Goal: Transaction & Acquisition: Purchase product/service

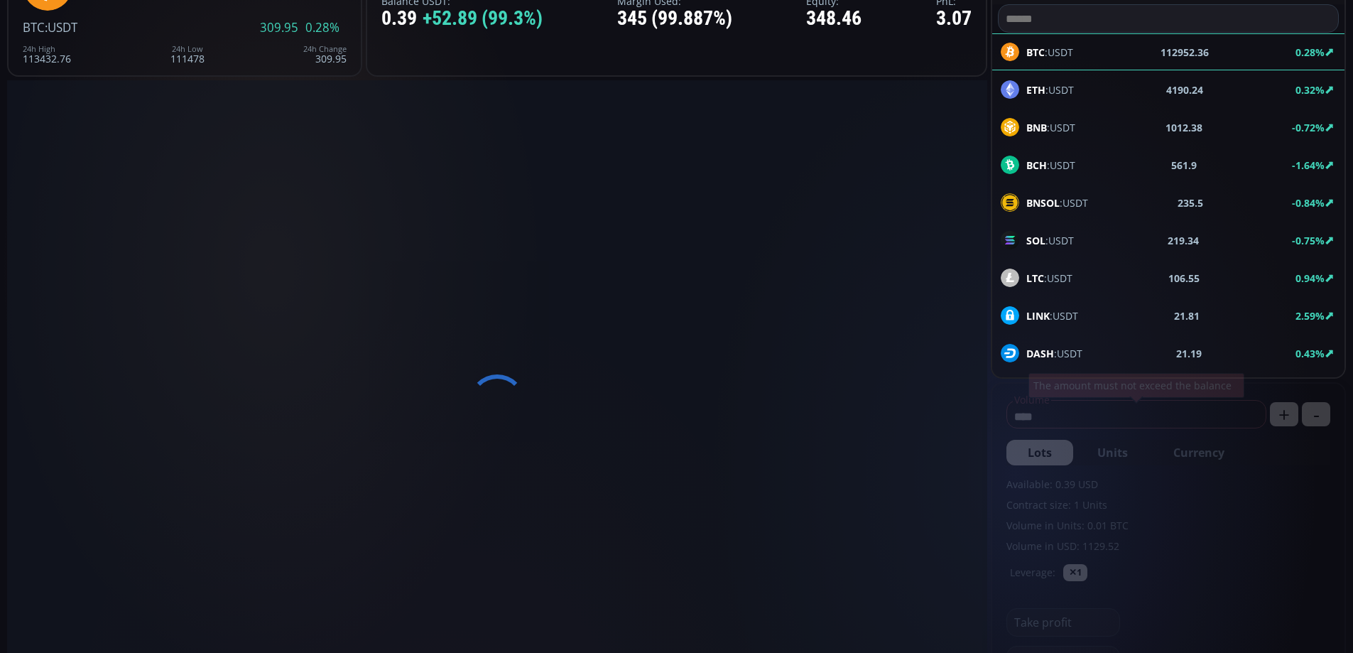
type input "********"
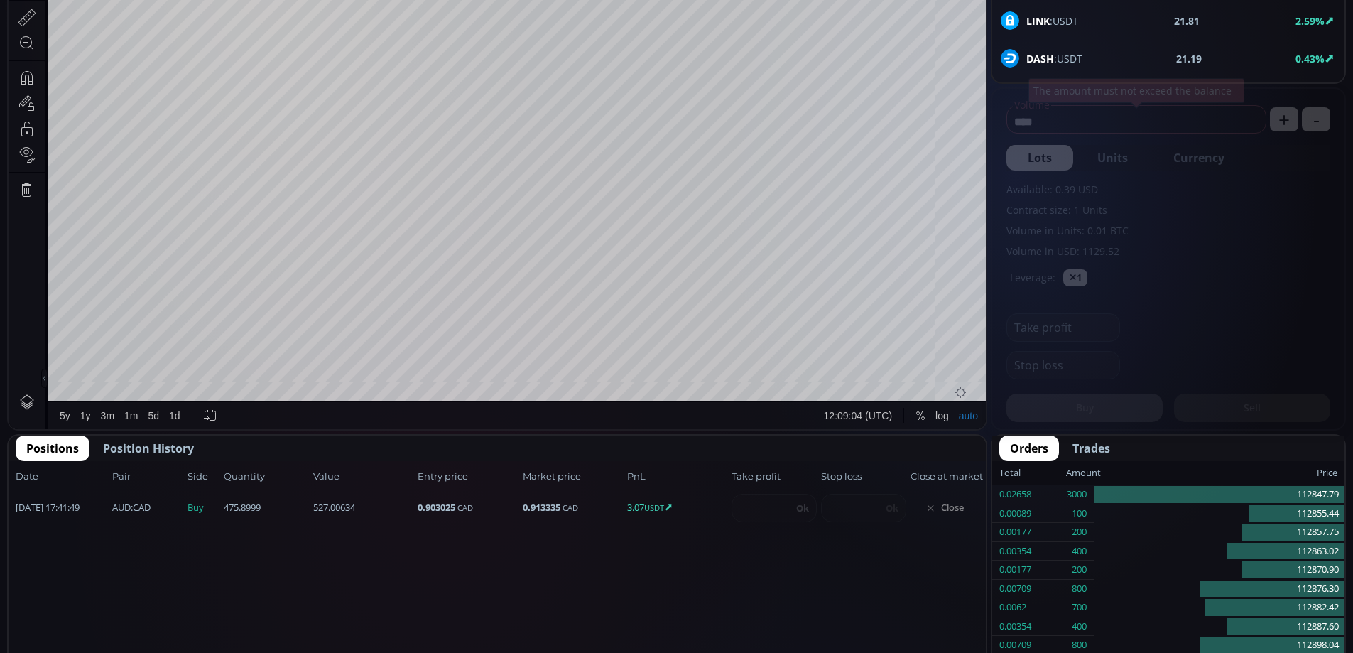
scroll to position [197, 0]
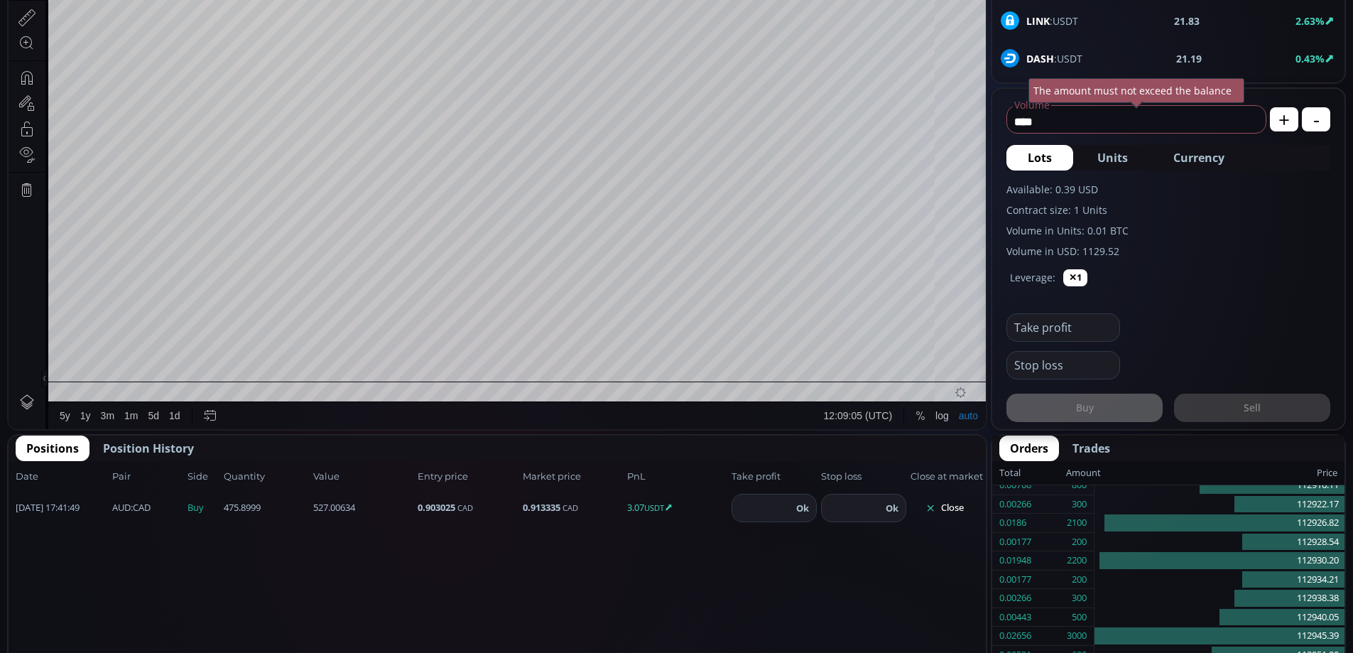
click at [947, 506] on button "Close" at bounding box center [945, 507] width 68 height 23
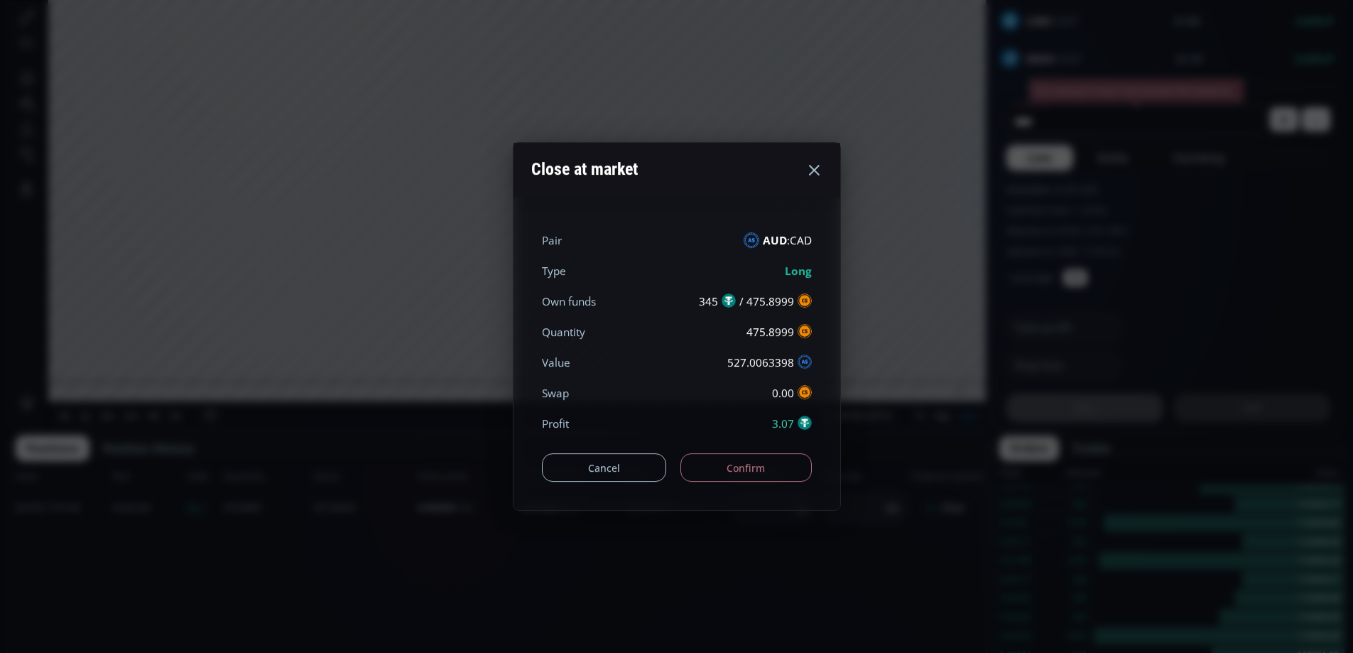
click at [756, 467] on button "Confirm" at bounding box center [745, 467] width 131 height 28
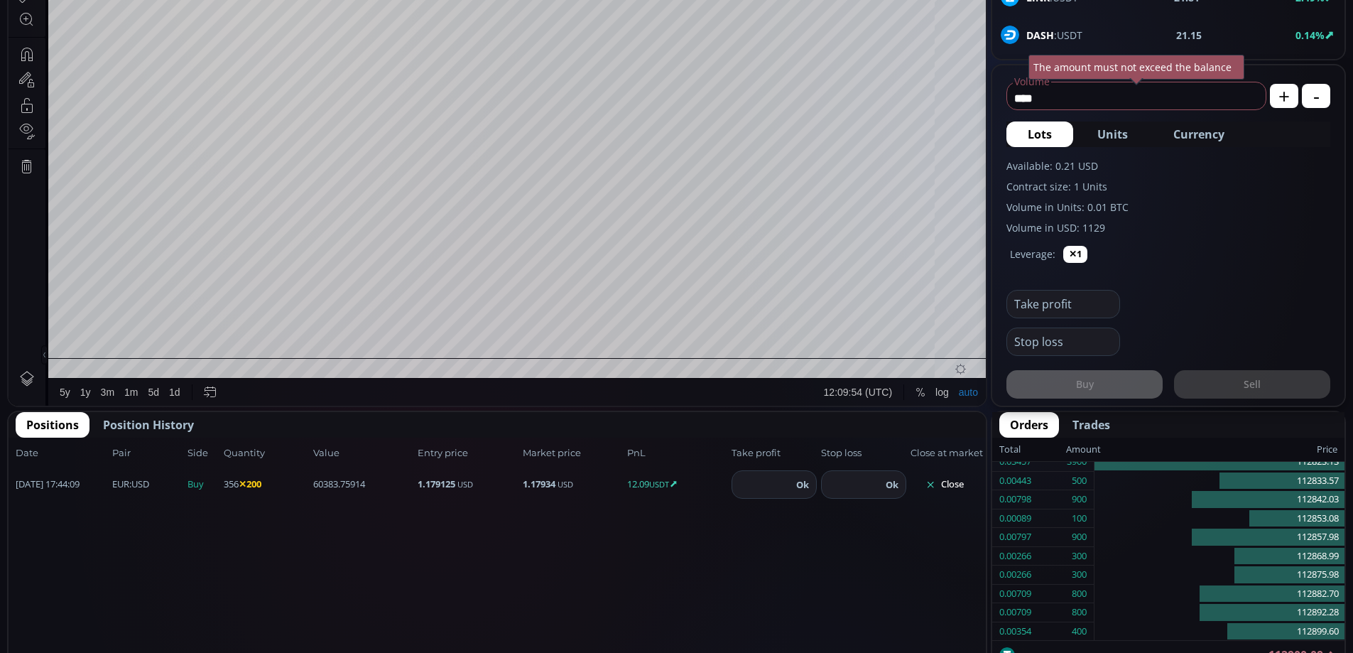
scroll to position [465, 0]
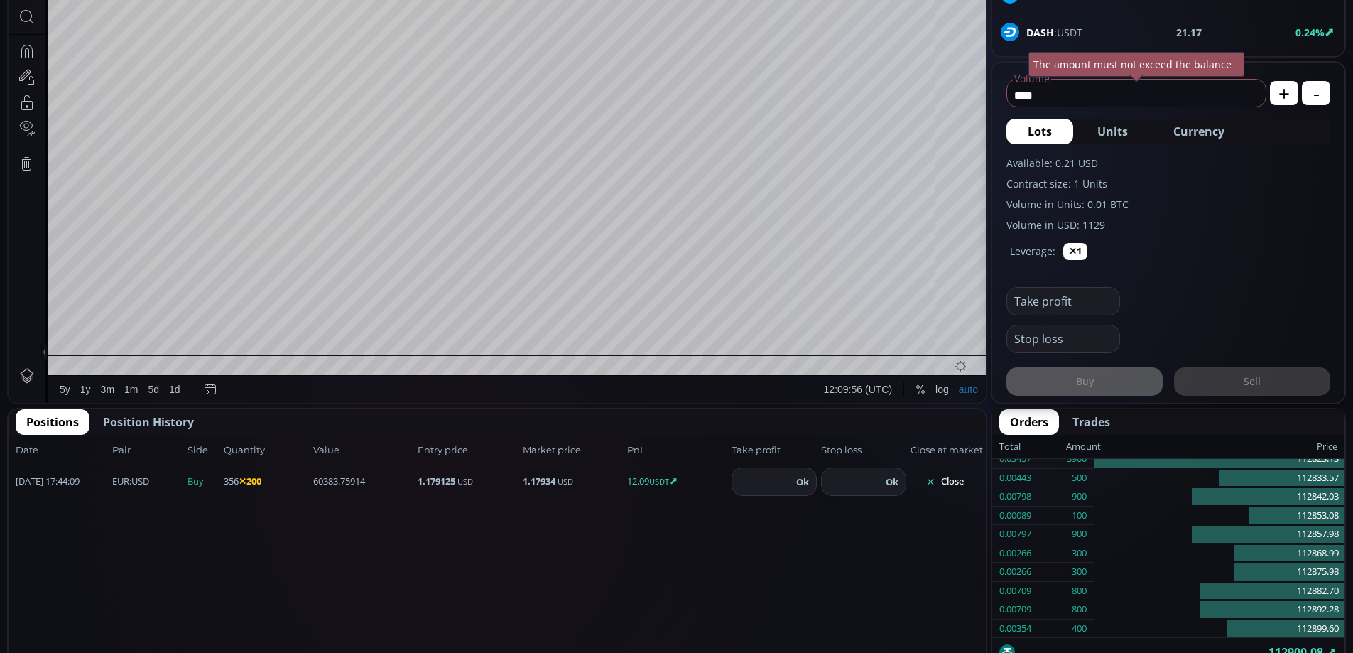
click at [138, 418] on span "Position History" at bounding box center [148, 421] width 91 height 17
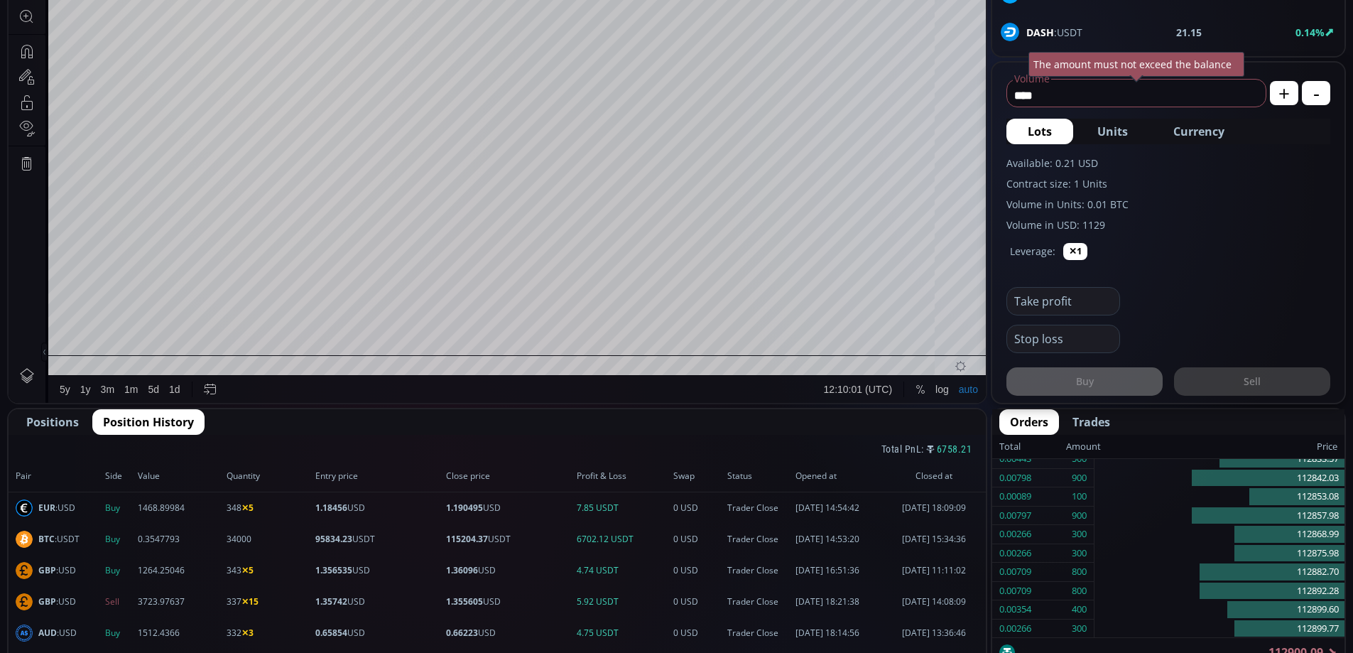
click at [69, 416] on span "Positions" at bounding box center [52, 421] width 53 height 17
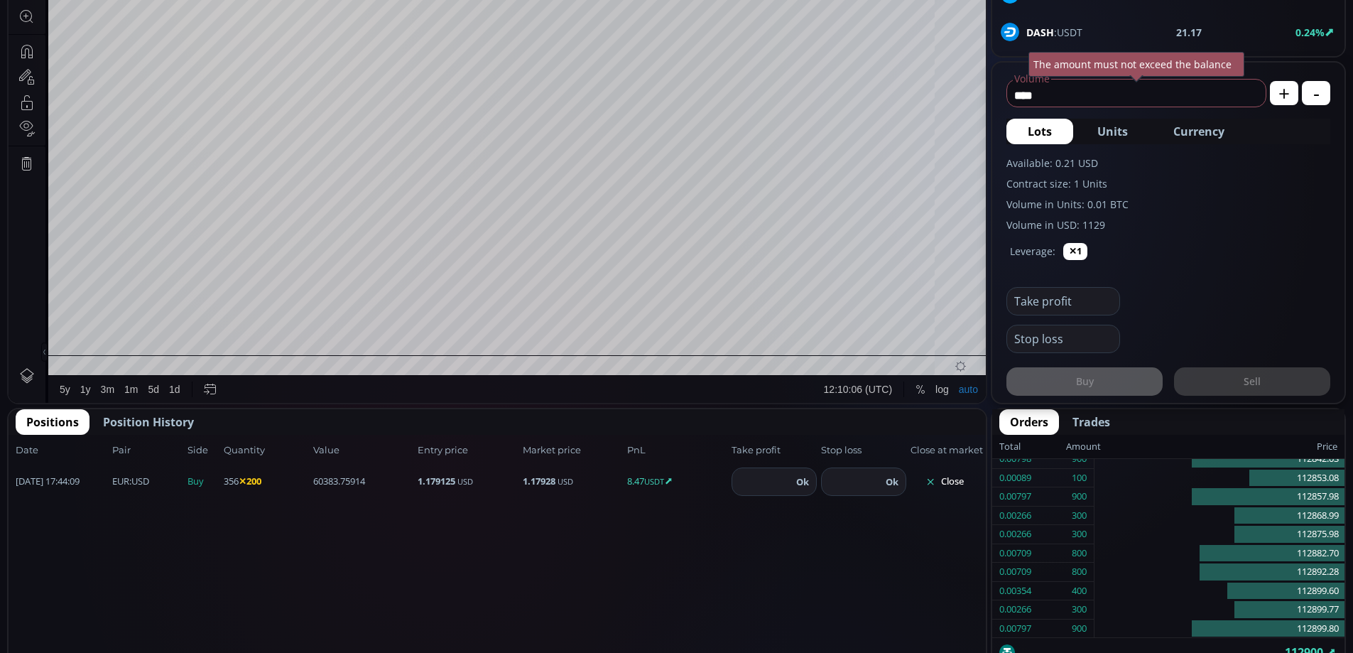
click at [953, 481] on button "Close" at bounding box center [945, 481] width 68 height 23
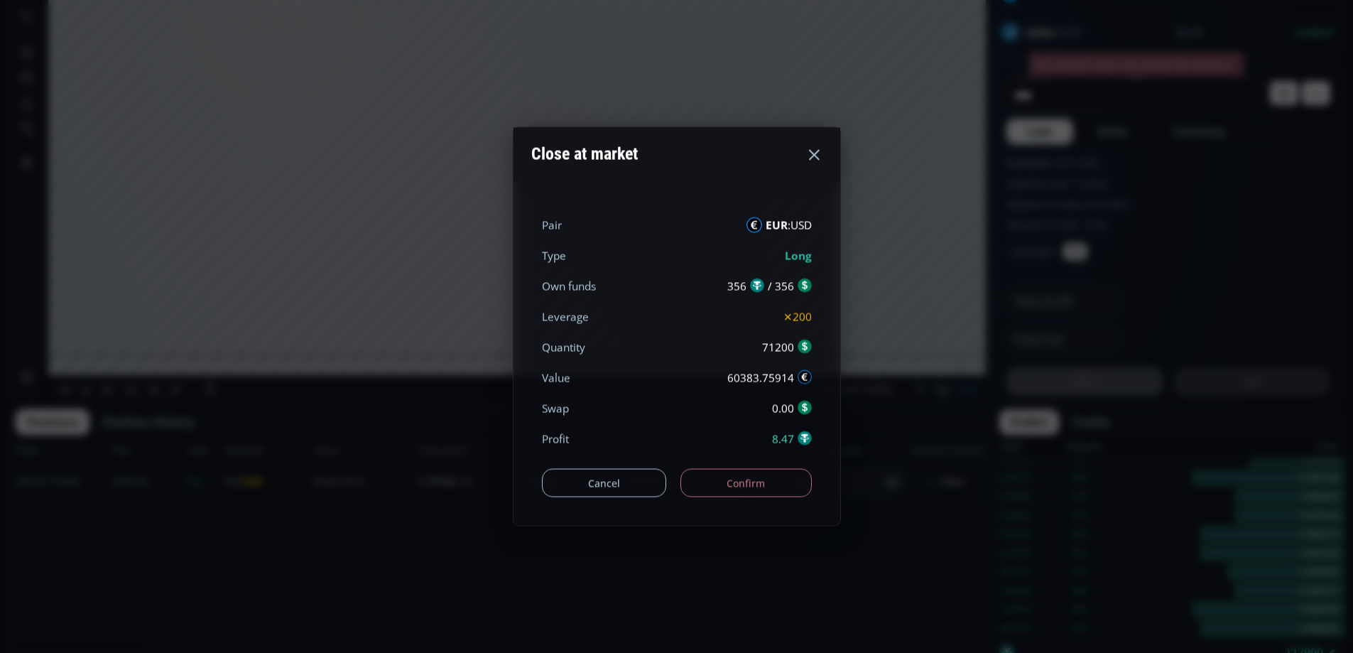
click at [734, 477] on button "Confirm" at bounding box center [745, 483] width 131 height 28
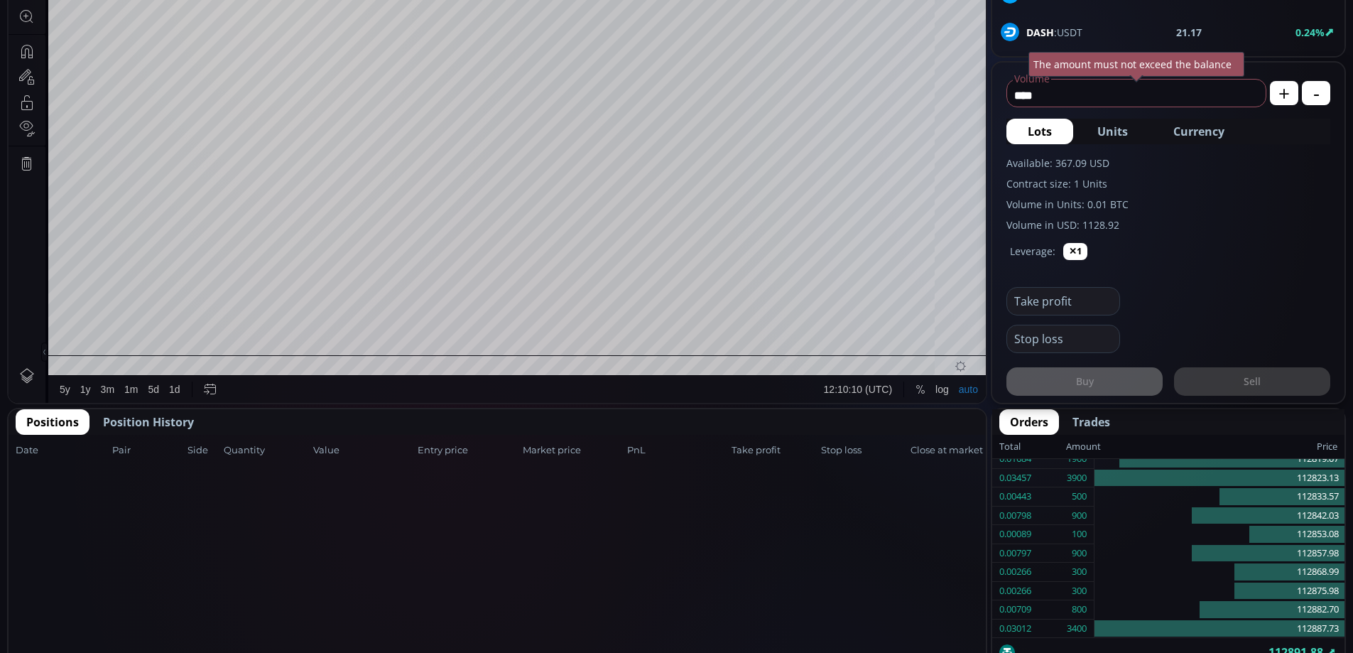
drag, startPoint x: 160, startPoint y: 415, endPoint x: 133, endPoint y: 433, distance: 32.7
click at [161, 415] on span "Position History" at bounding box center [148, 421] width 91 height 17
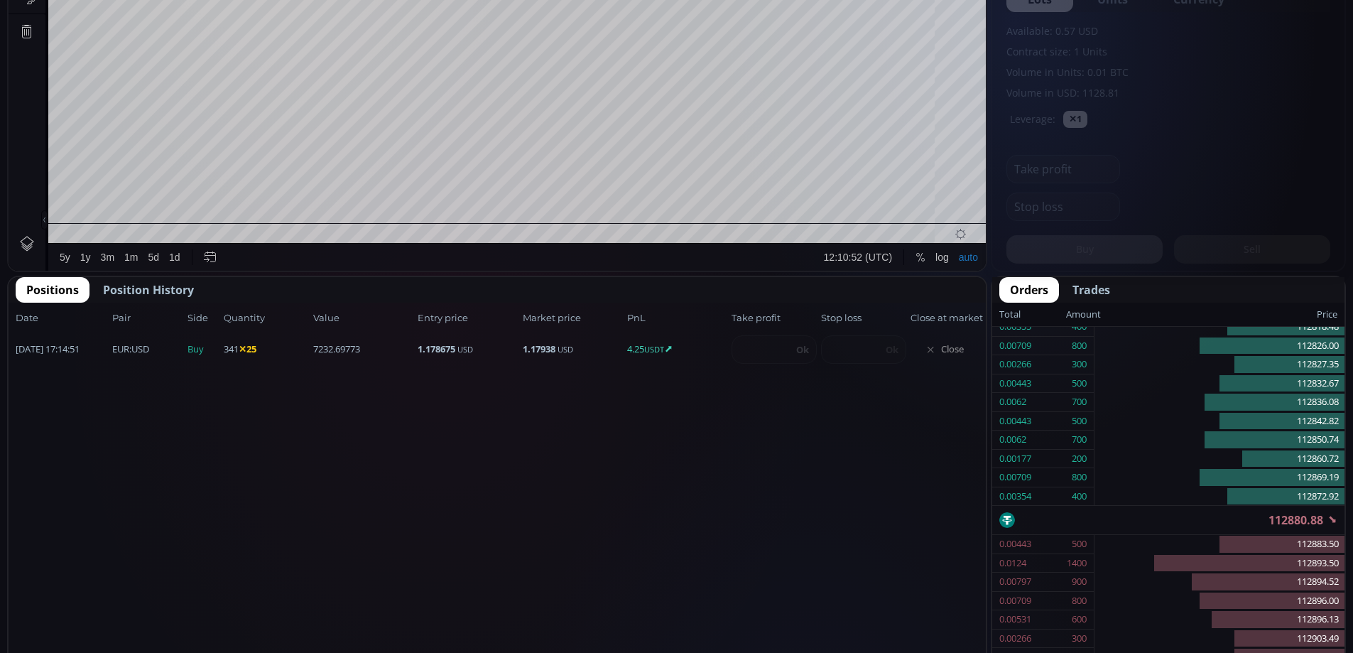
scroll to position [599, 0]
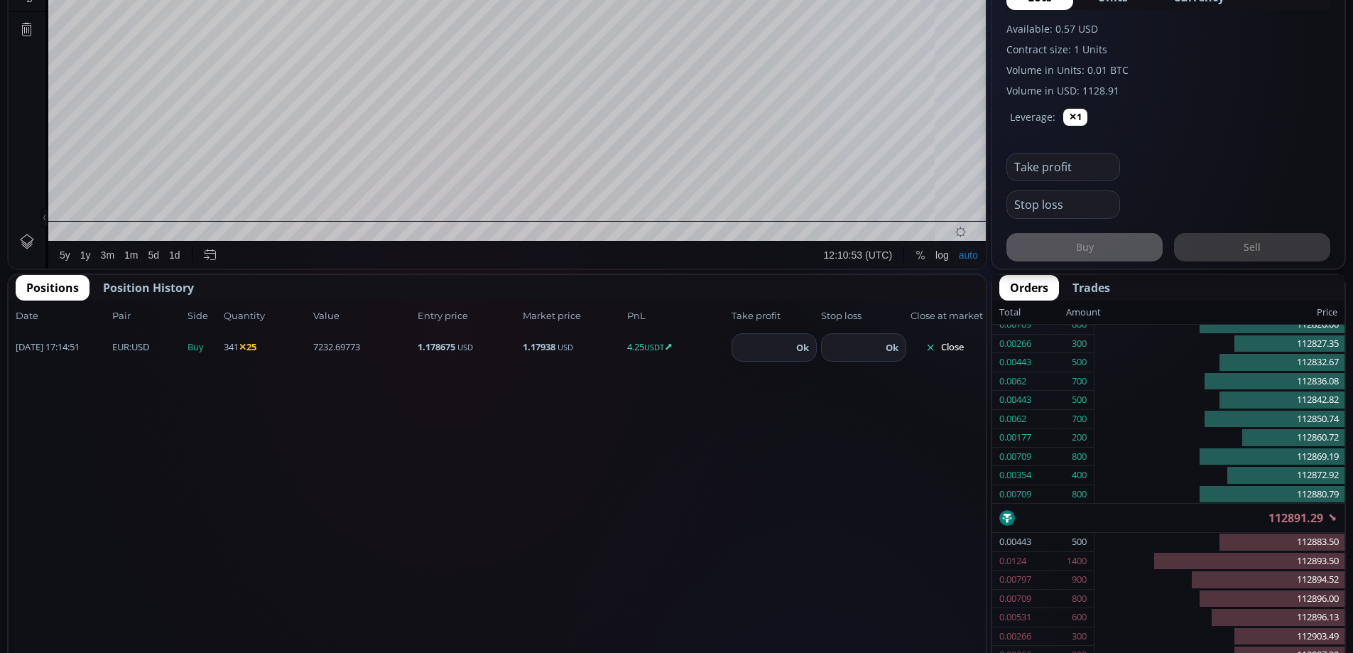
click at [949, 347] on button "Close" at bounding box center [945, 347] width 68 height 23
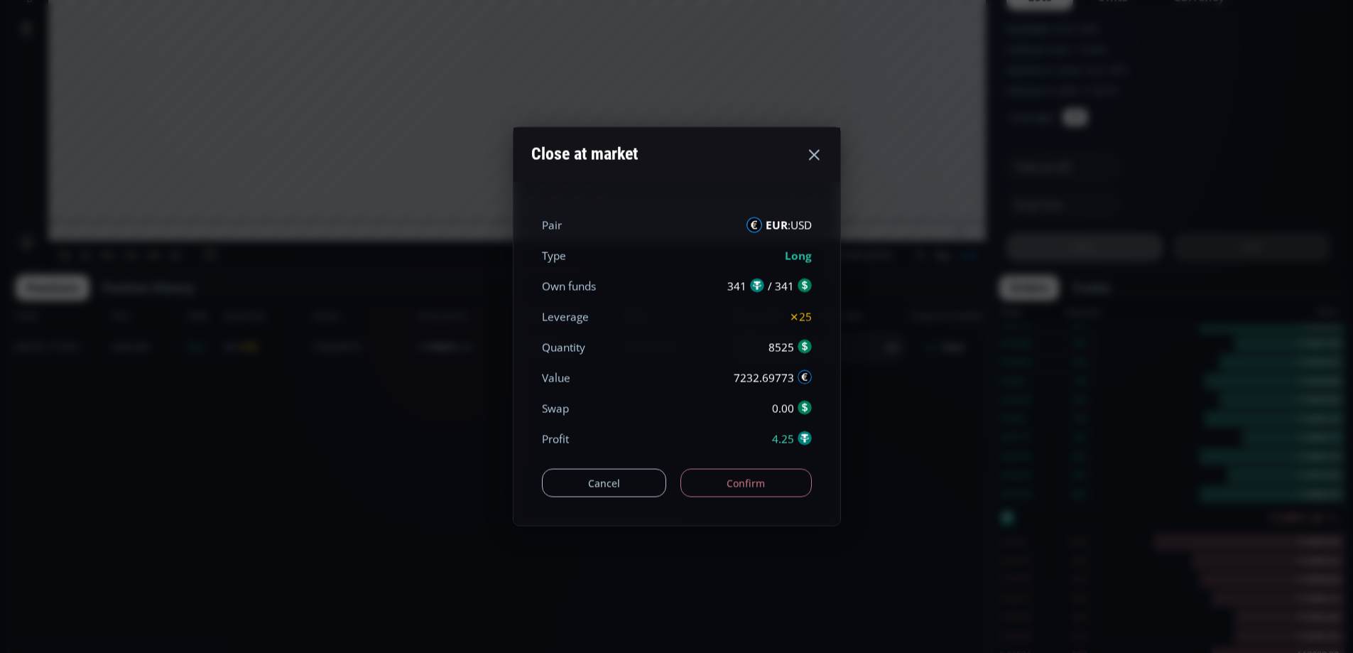
click at [721, 484] on button "Confirm" at bounding box center [745, 483] width 131 height 28
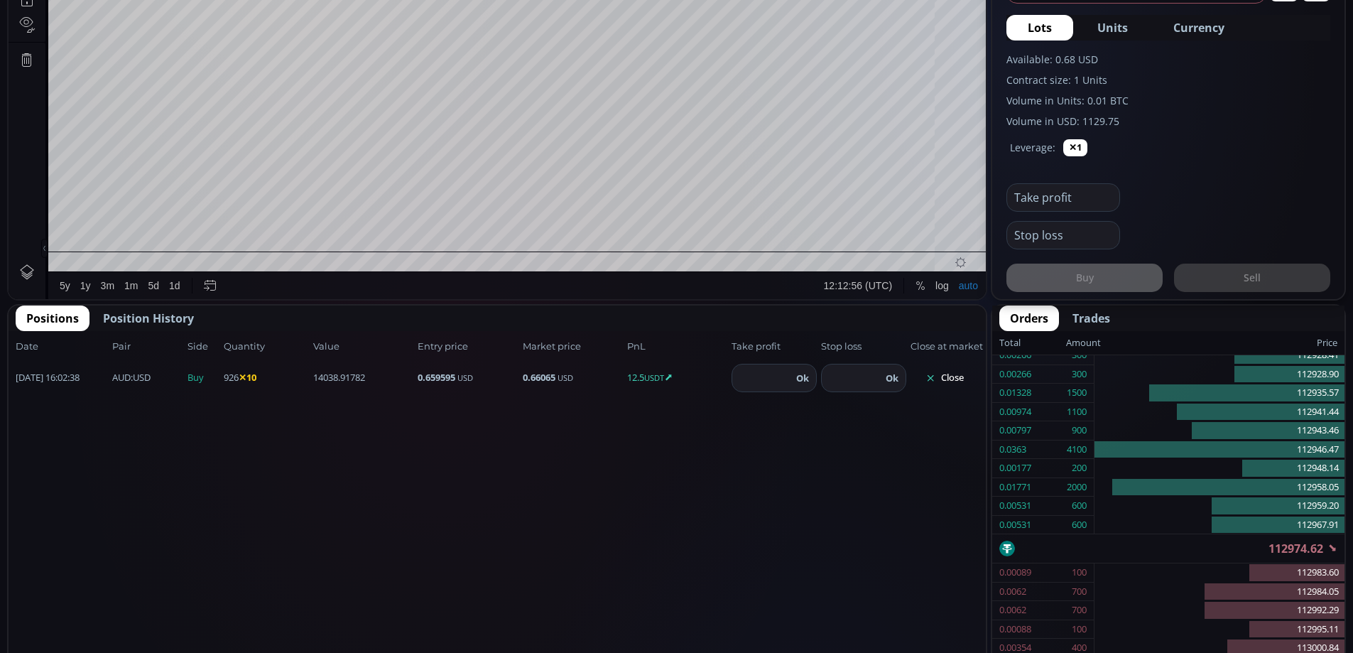
scroll to position [636, 0]
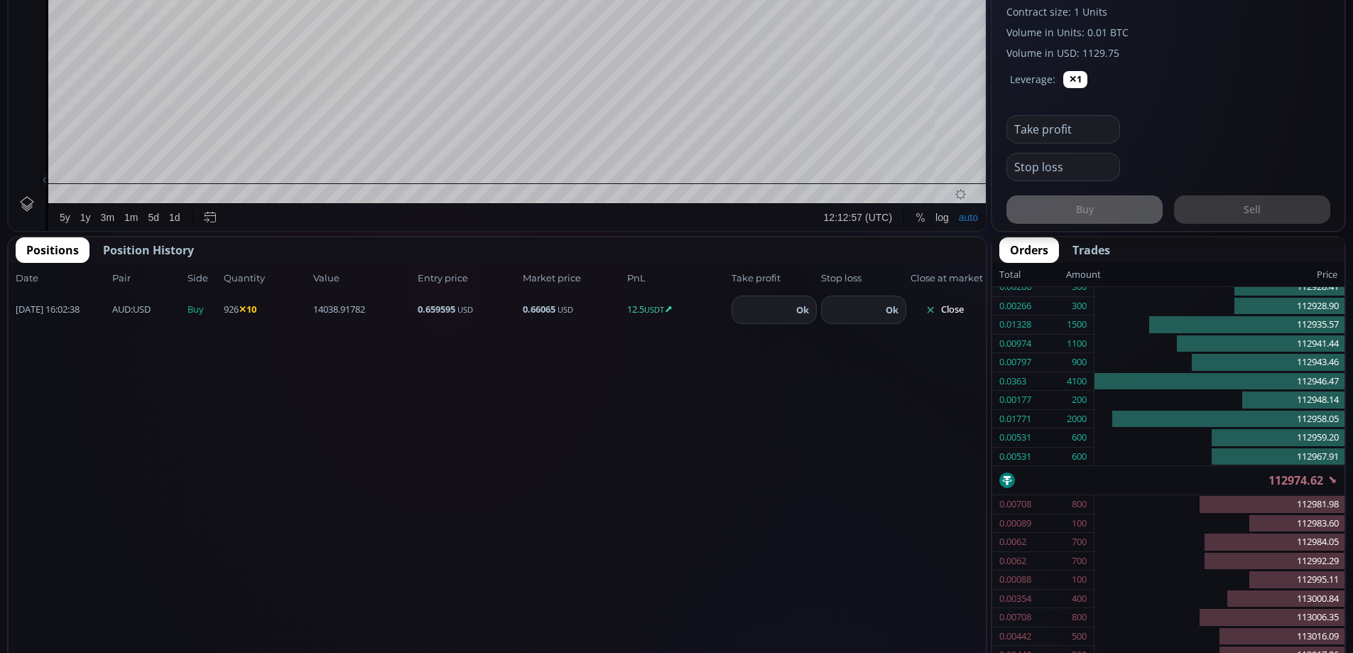
click at [945, 305] on button "Close" at bounding box center [945, 309] width 68 height 23
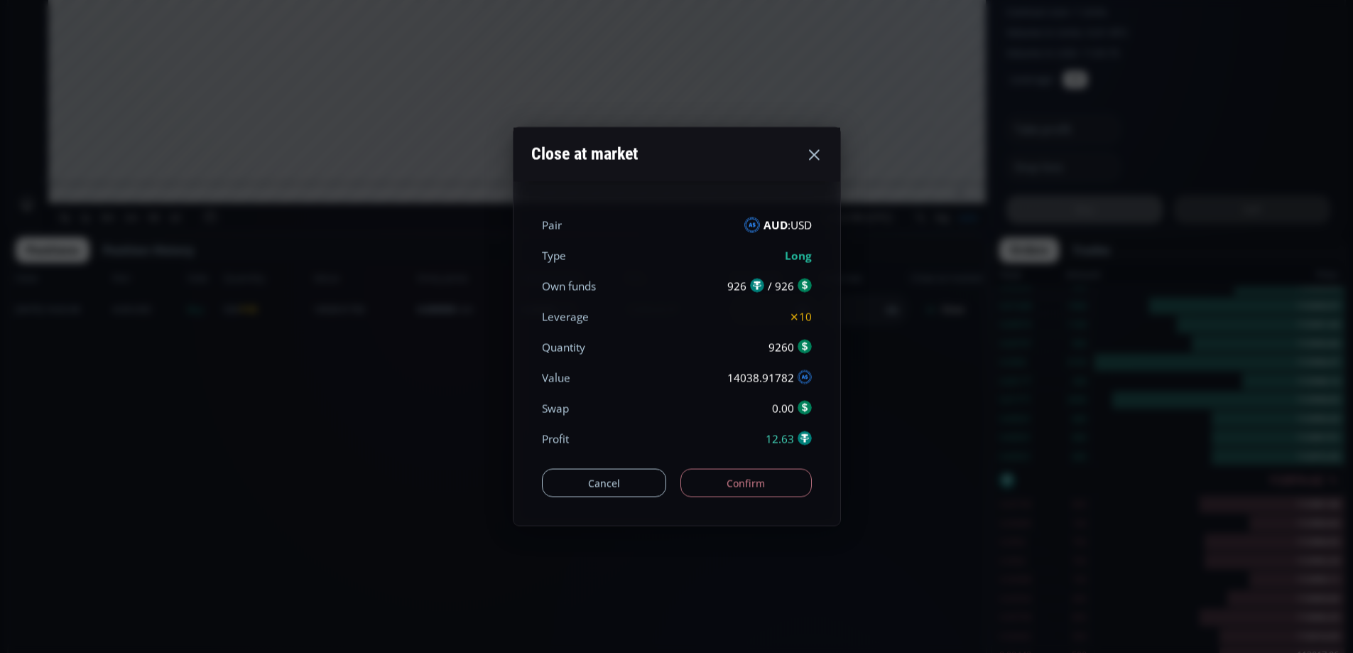
click at [744, 481] on button "Confirm" at bounding box center [745, 483] width 131 height 28
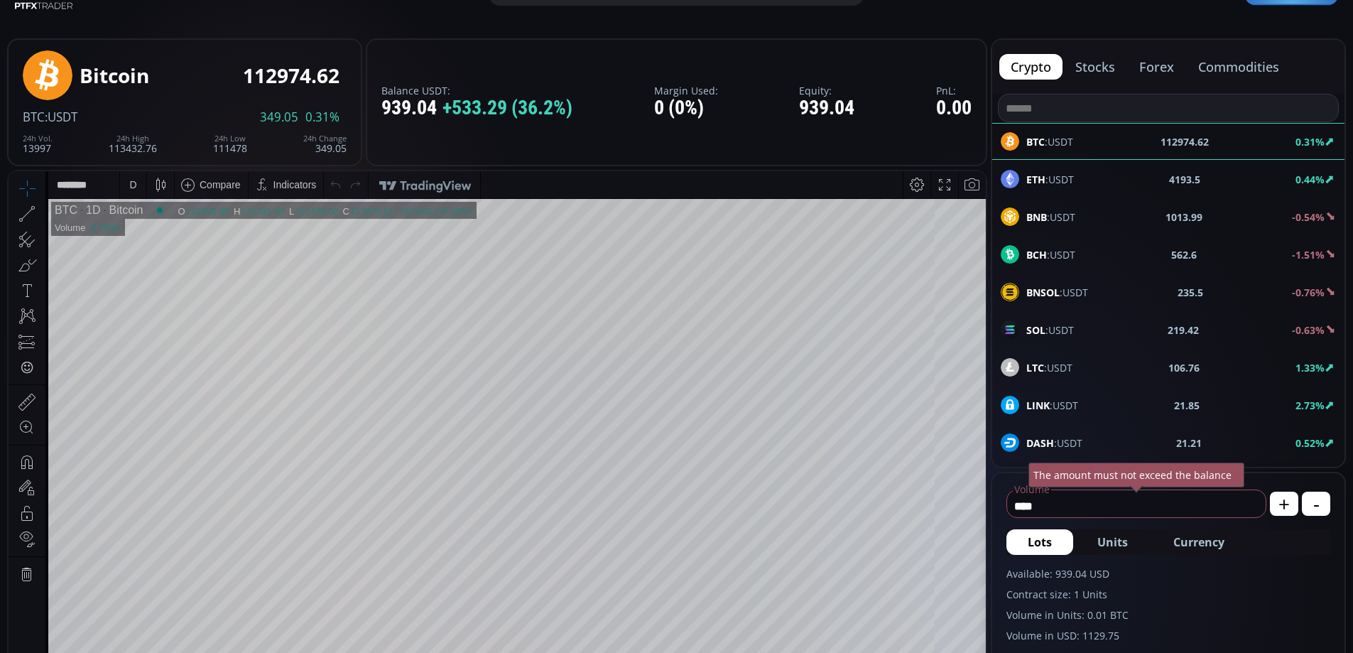
scroll to position [0, 0]
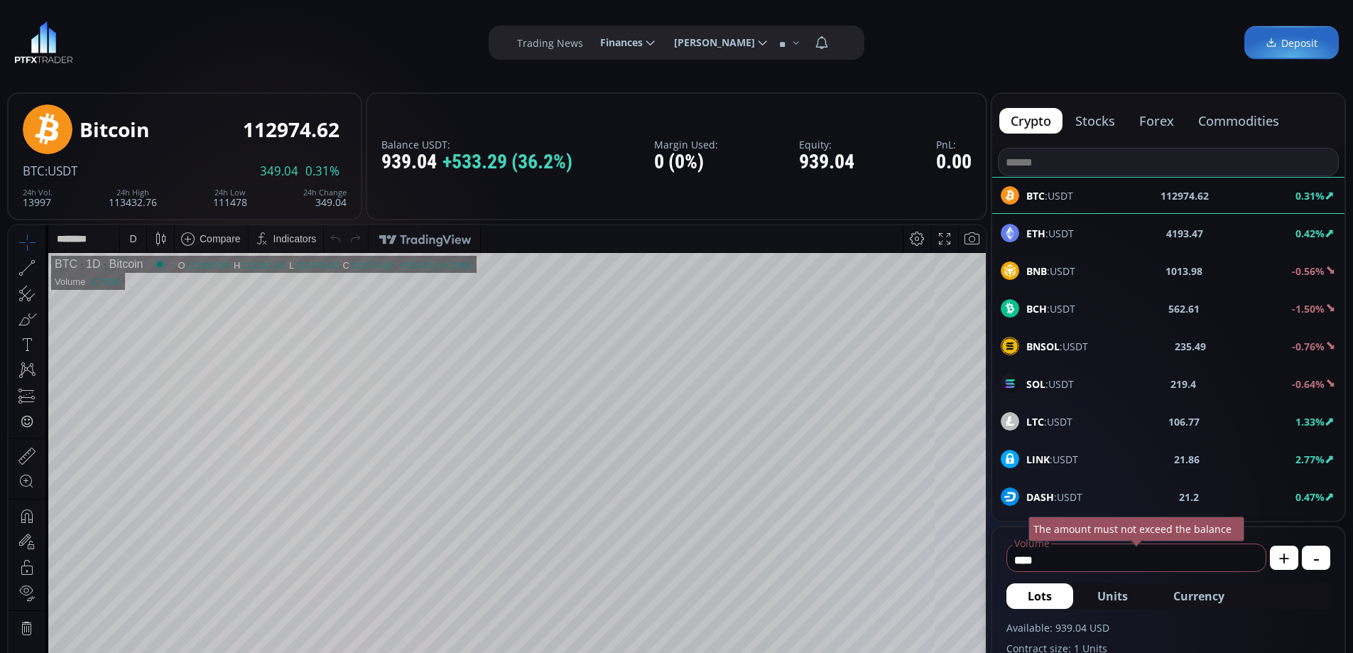
click at [1158, 119] on button "forex" at bounding box center [1157, 121] width 58 height 26
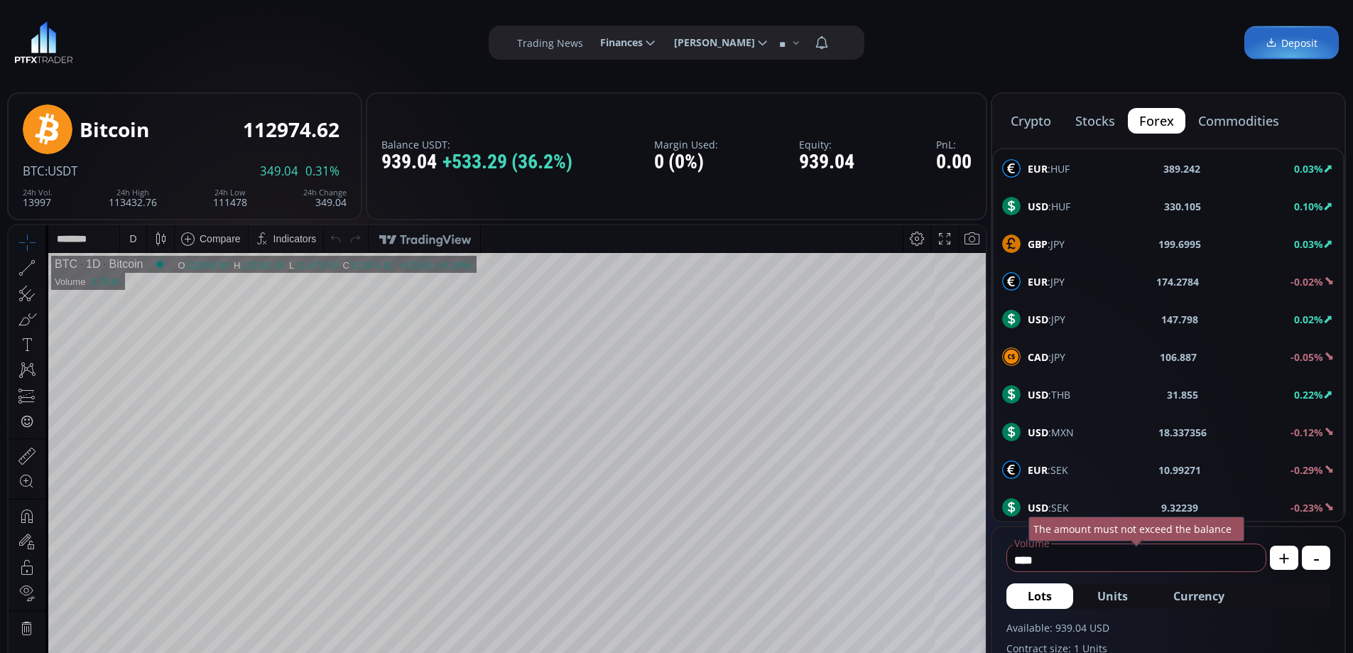
click at [1065, 317] on span "USD :JPY" at bounding box center [1047, 319] width 38 height 15
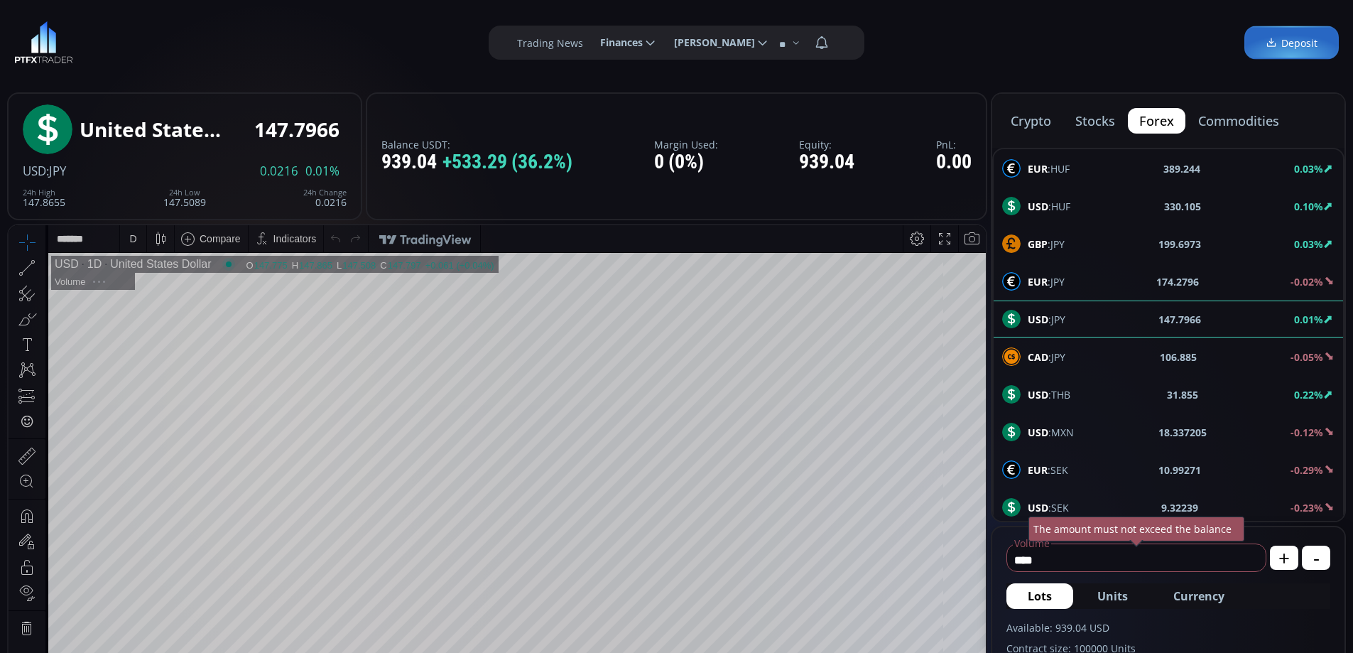
click at [1201, 595] on span "Currency" at bounding box center [1198, 595] width 51 height 17
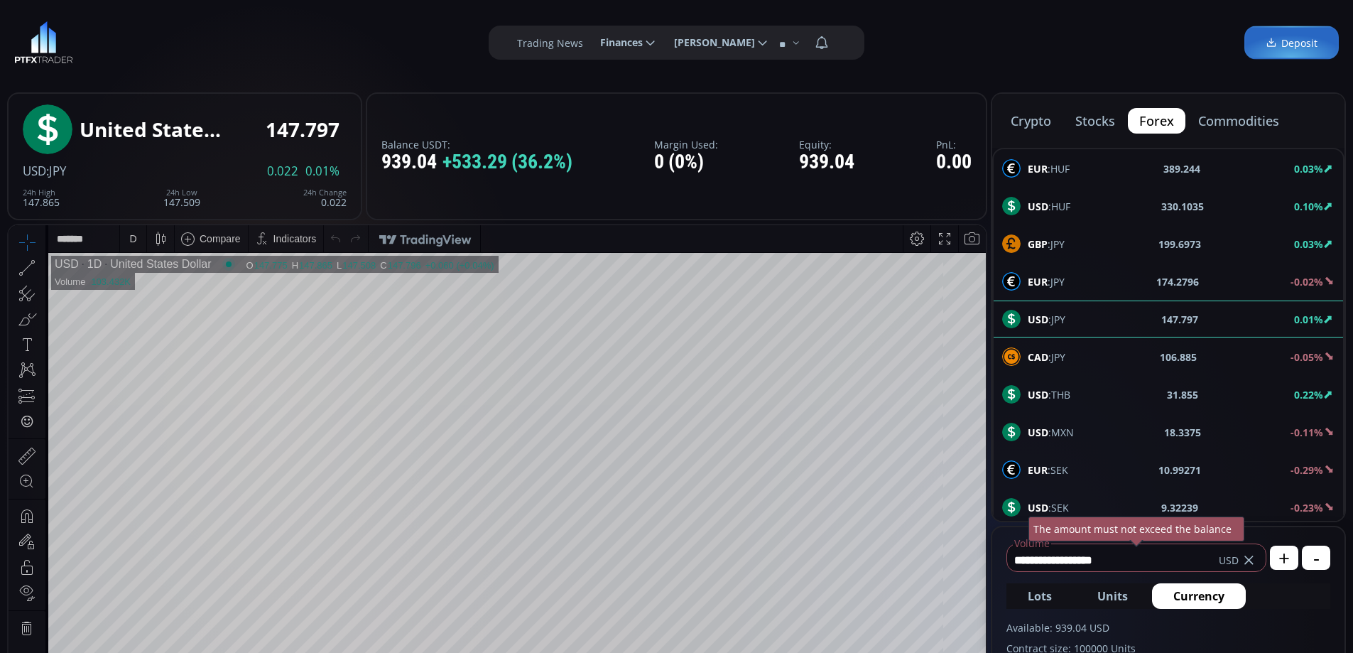
click at [1251, 555] on icon at bounding box center [1249, 560] width 14 height 14
type input "*"
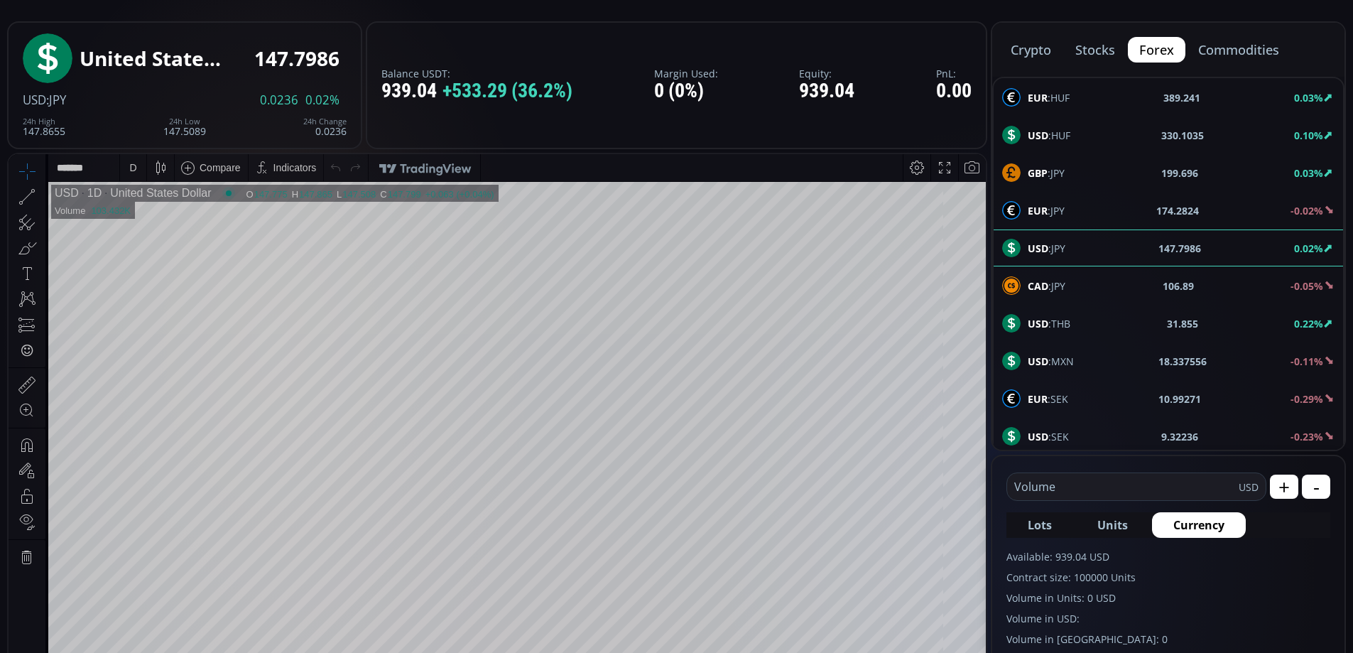
scroll to position [213, 0]
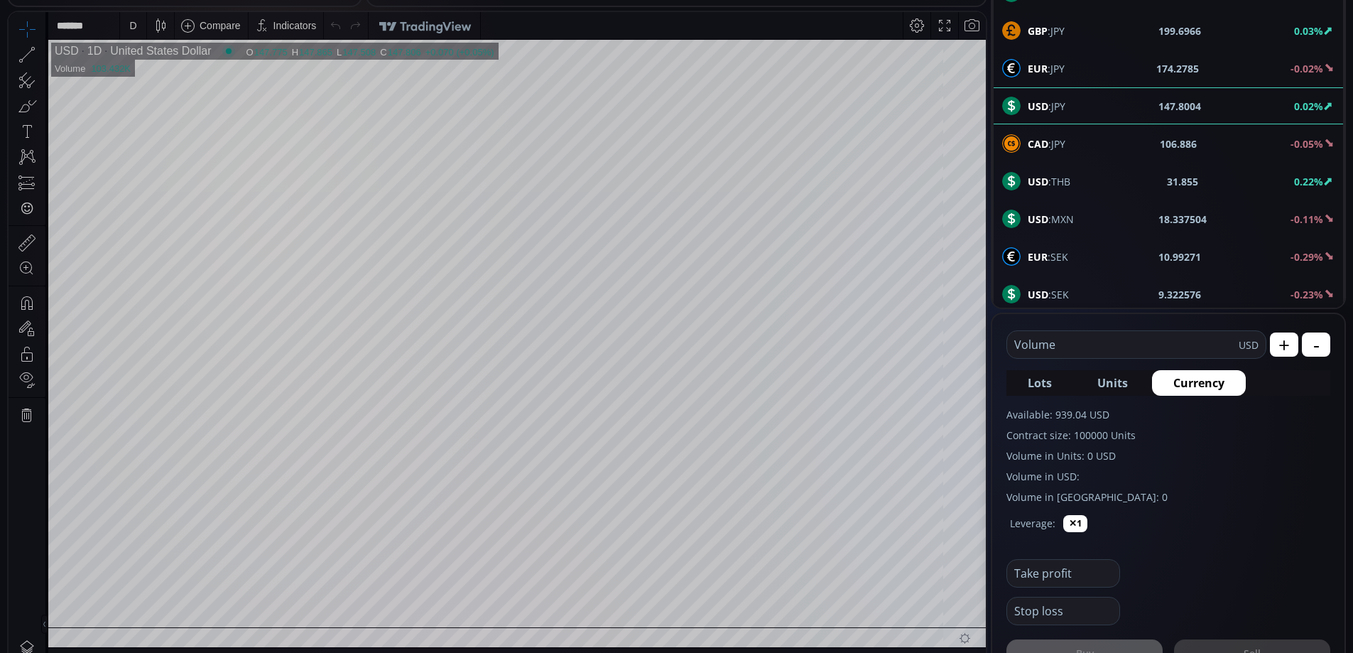
type input "*"
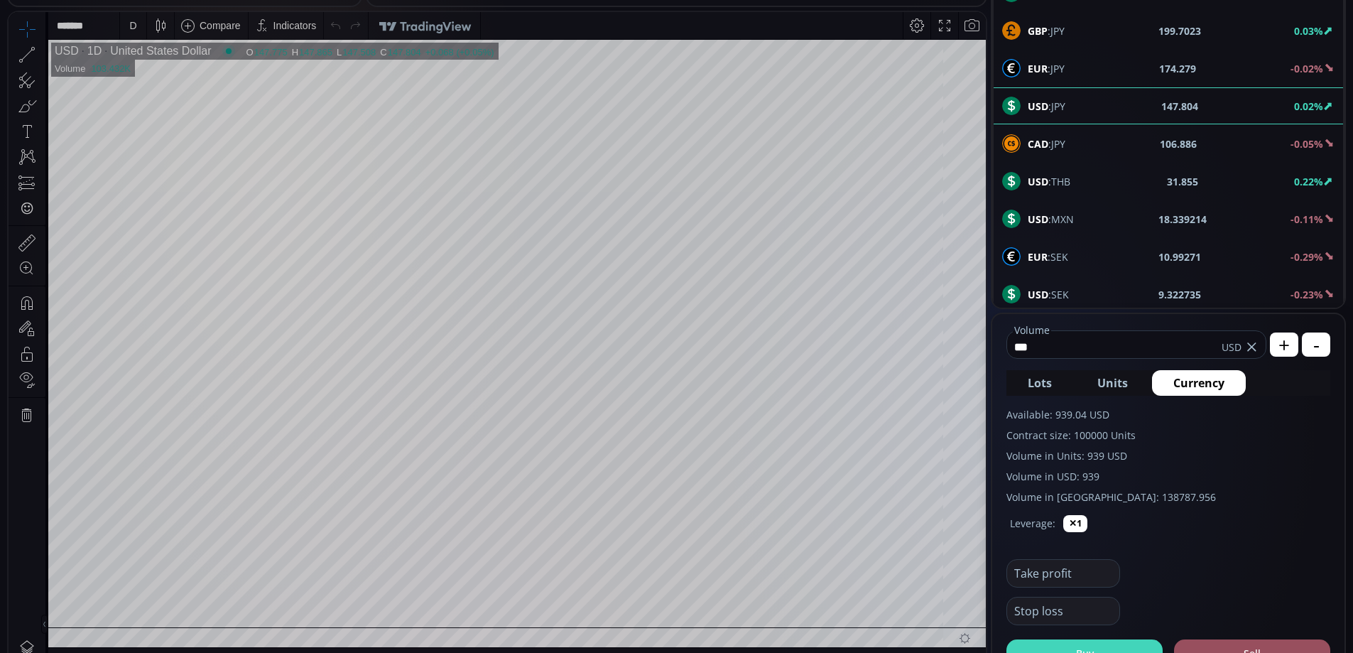
scroll to position [284, 0]
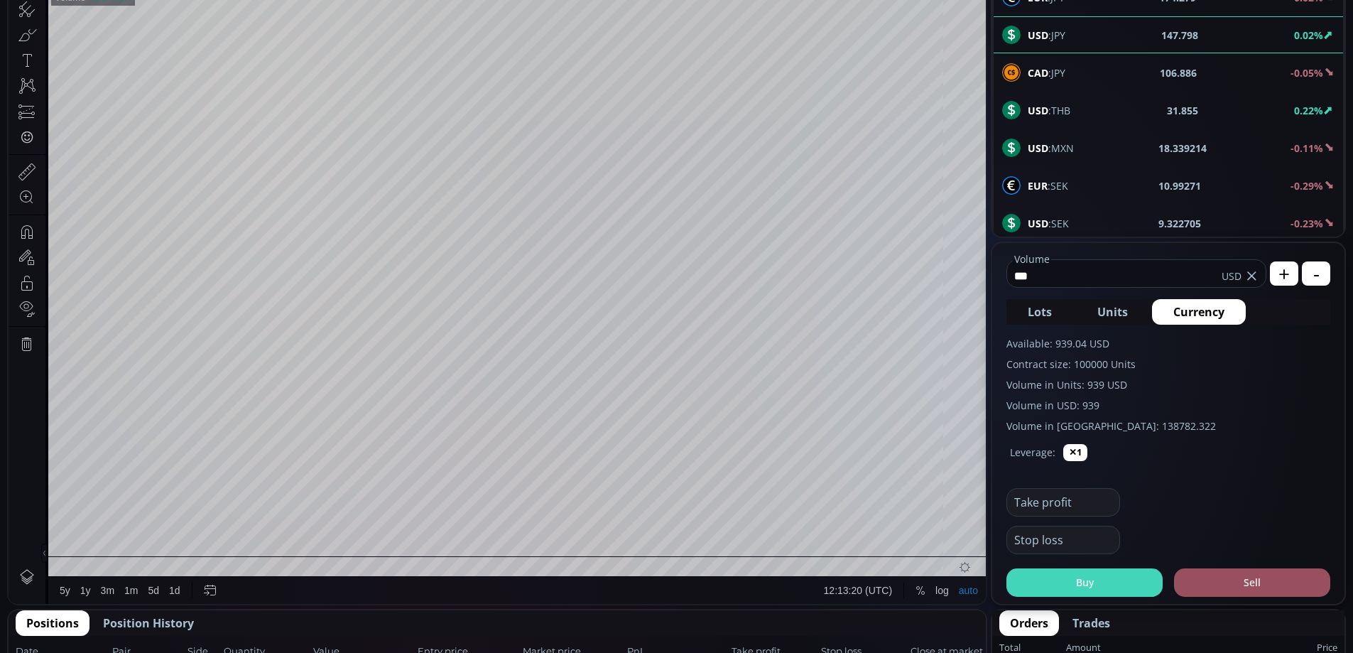
type input "***"
click at [1106, 587] on button "Buy" at bounding box center [1084, 582] width 156 height 28
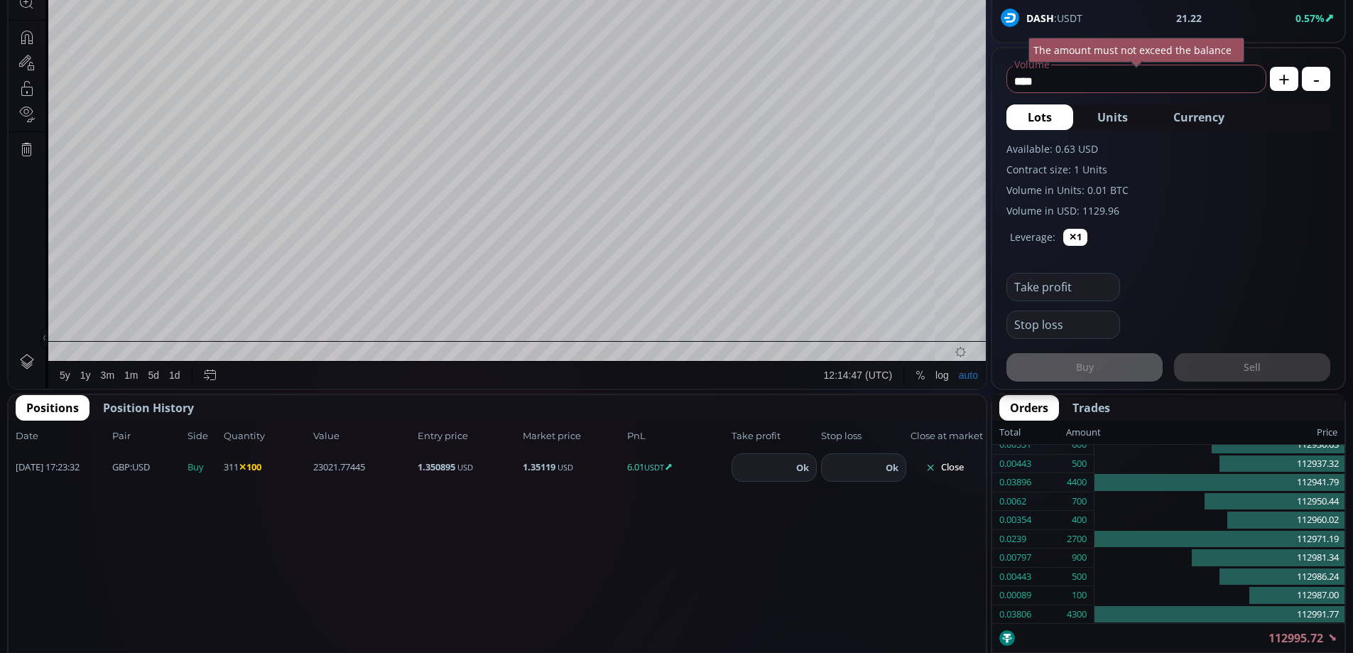
scroll to position [491, 0]
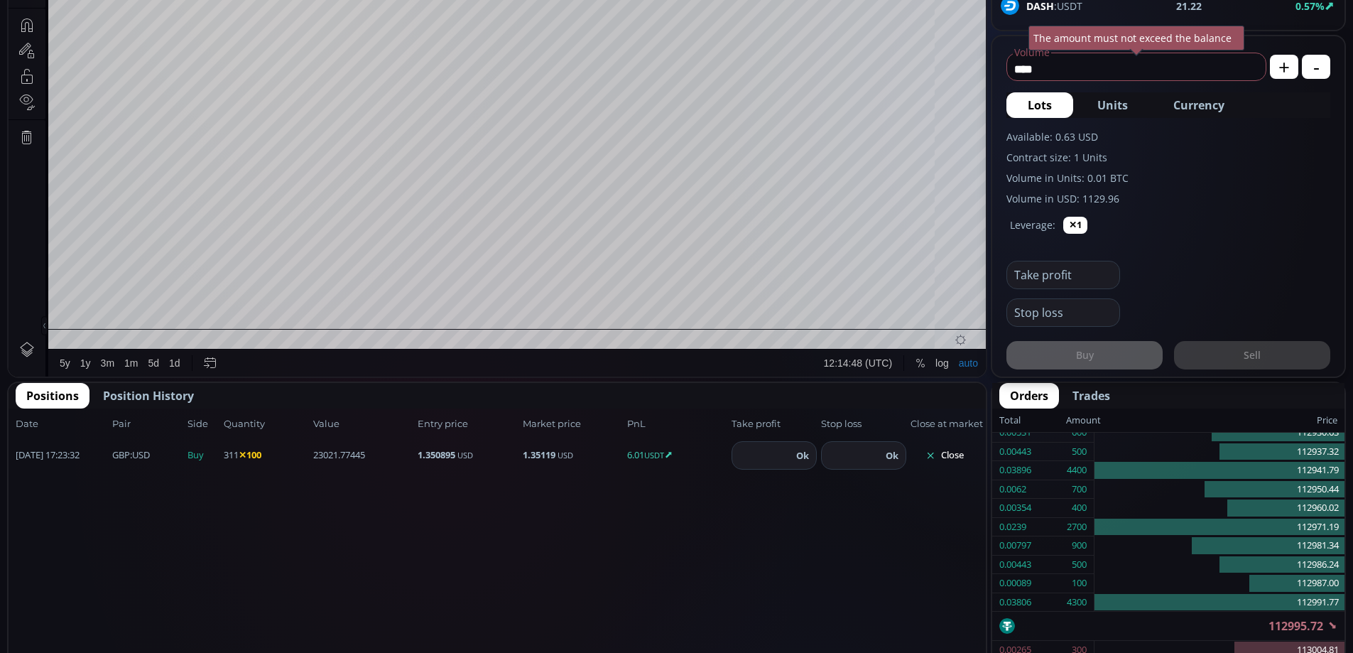
click at [955, 455] on button "Close" at bounding box center [945, 455] width 68 height 23
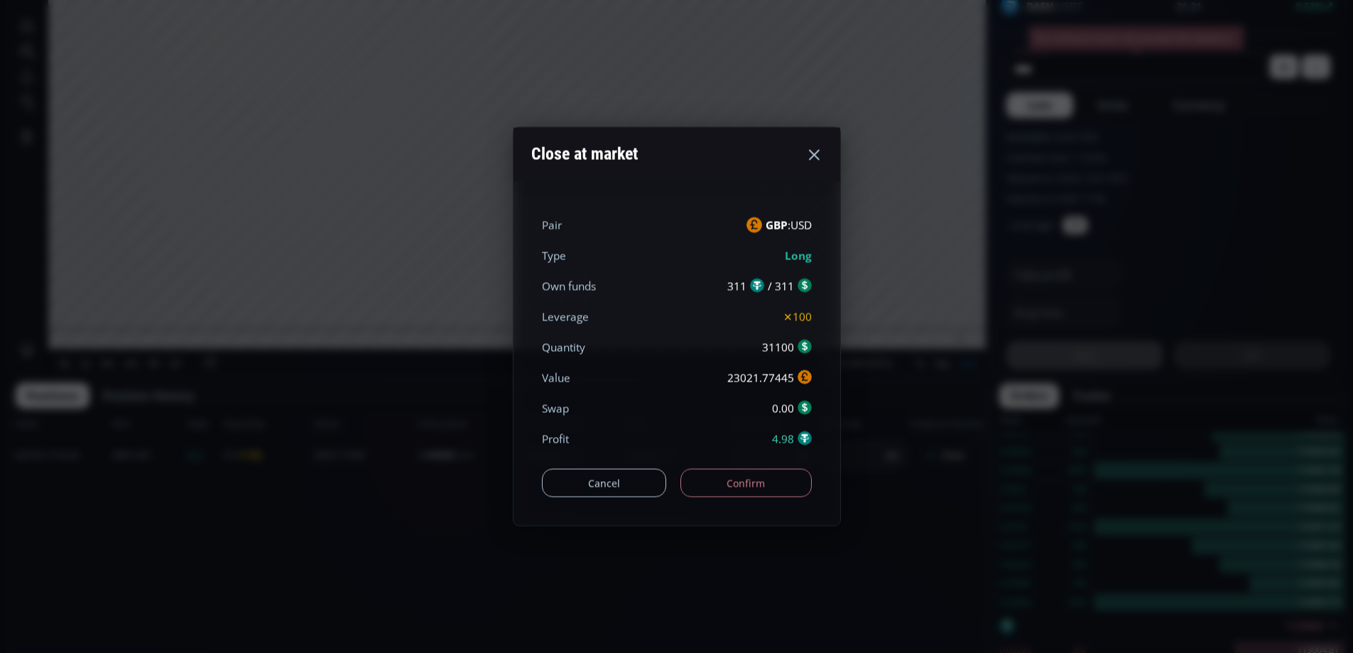
click at [761, 476] on button "Confirm" at bounding box center [745, 483] width 131 height 28
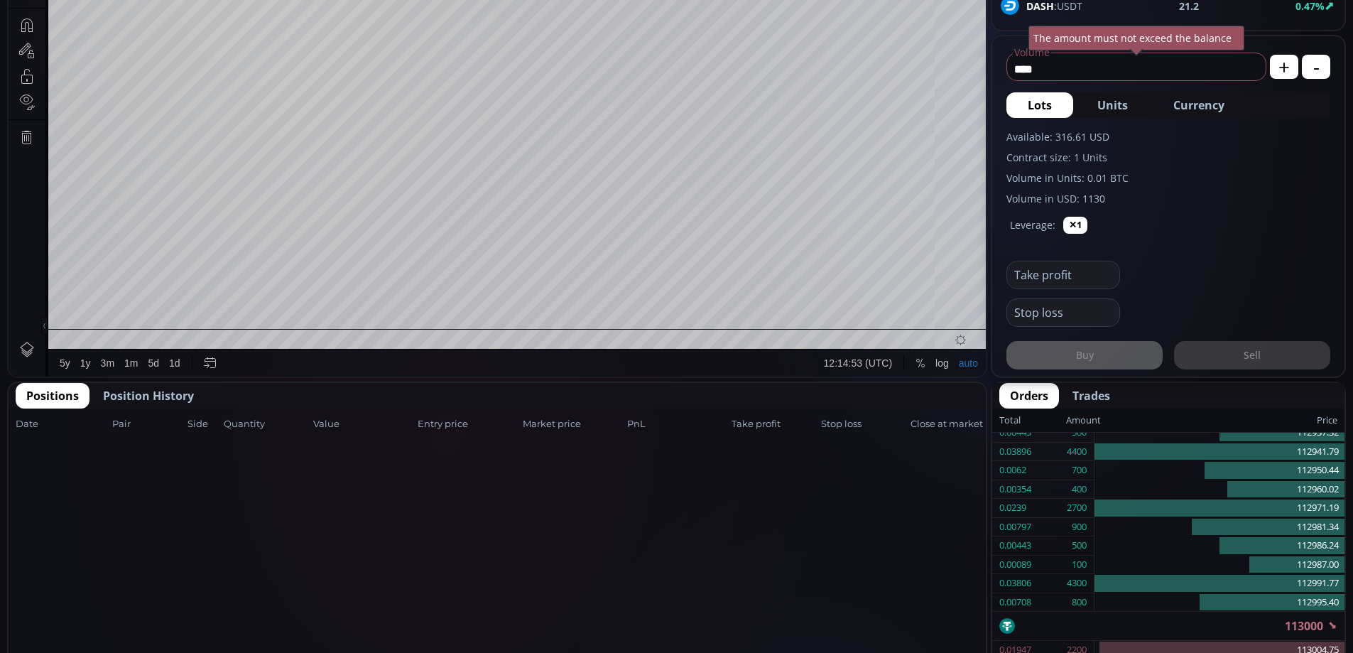
click at [161, 396] on span "Position History" at bounding box center [148, 395] width 91 height 17
